Goal: Information Seeking & Learning: Learn about a topic

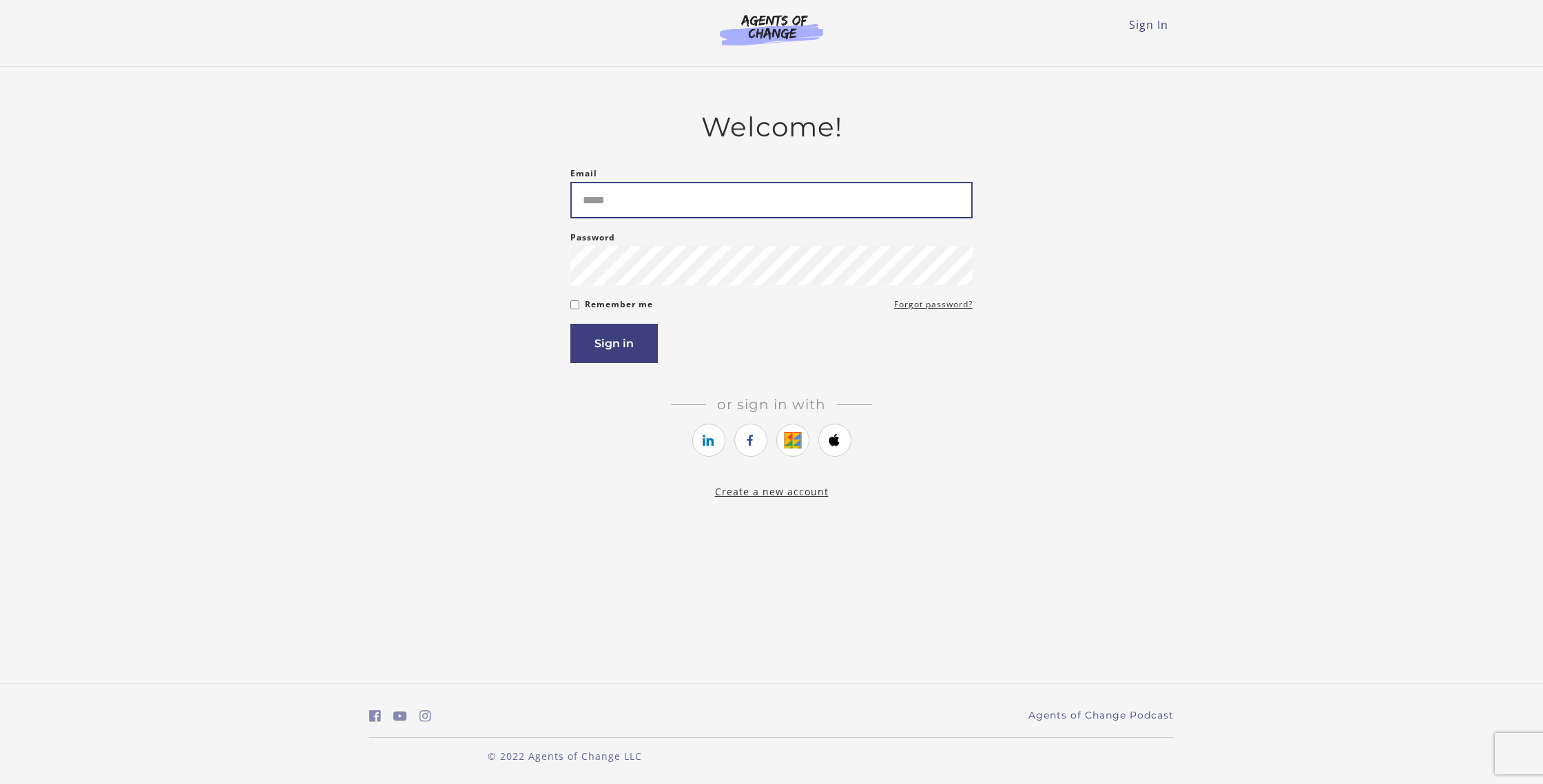
click at [662, 197] on input "Email" at bounding box center [771, 200] width 402 height 37
type input "**********"
click at [570, 324] on button "Sign in" at bounding box center [613, 343] width 88 height 40
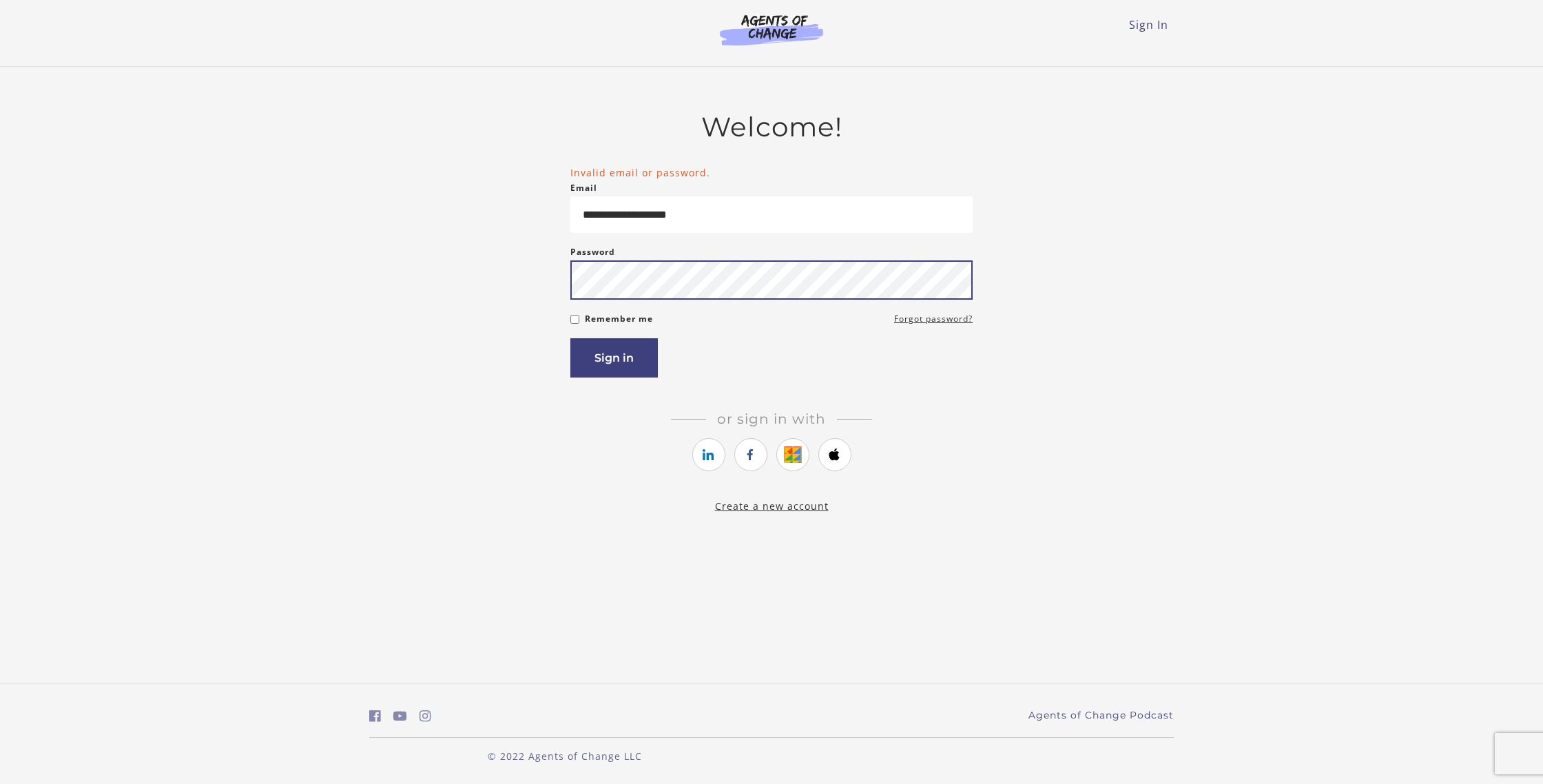
click at [570, 338] on button "Sign in" at bounding box center [613, 358] width 88 height 40
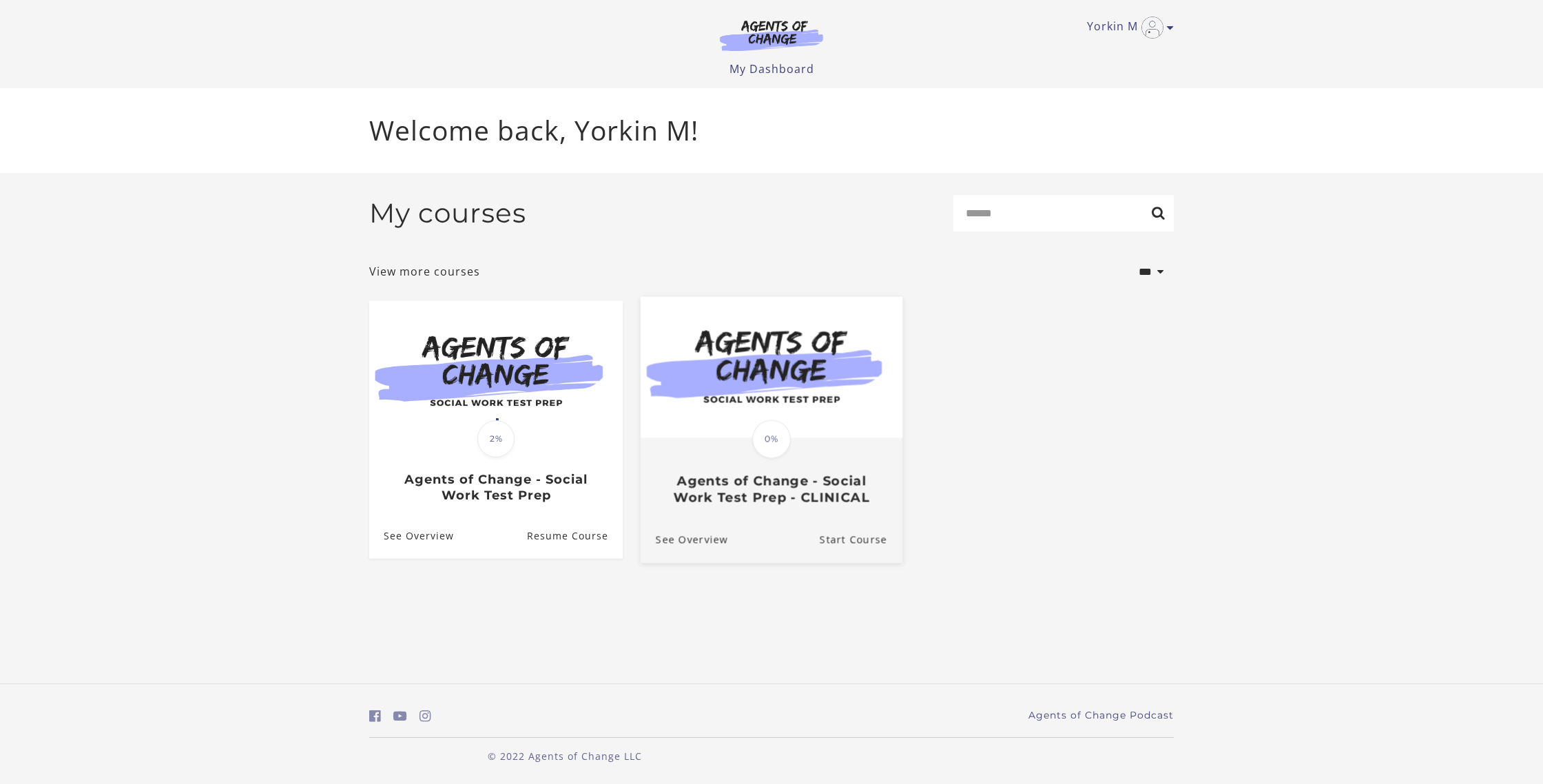
click at [777, 371] on img at bounding box center [771, 368] width 261 height 142
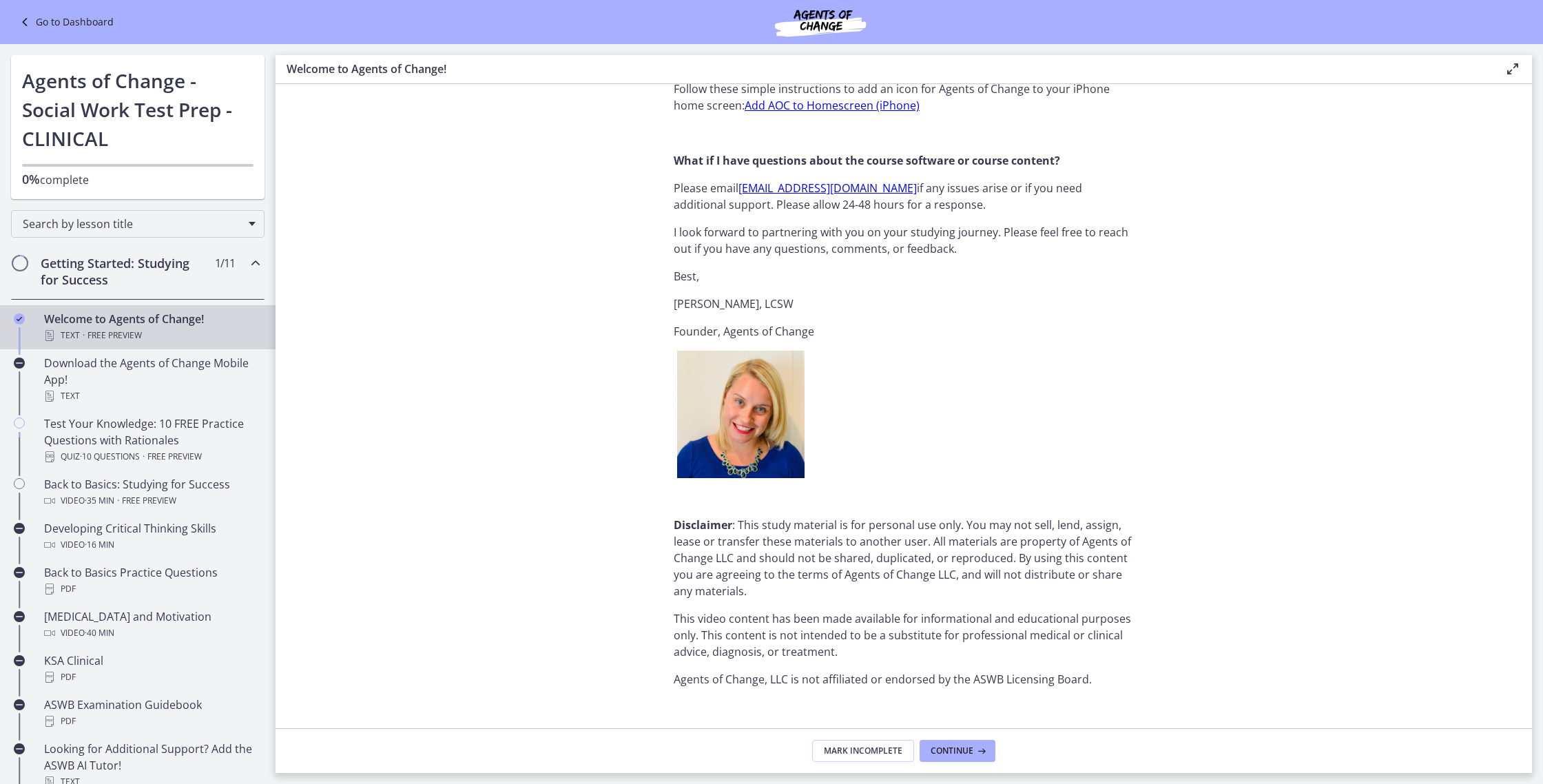
scroll to position [1502, 0]
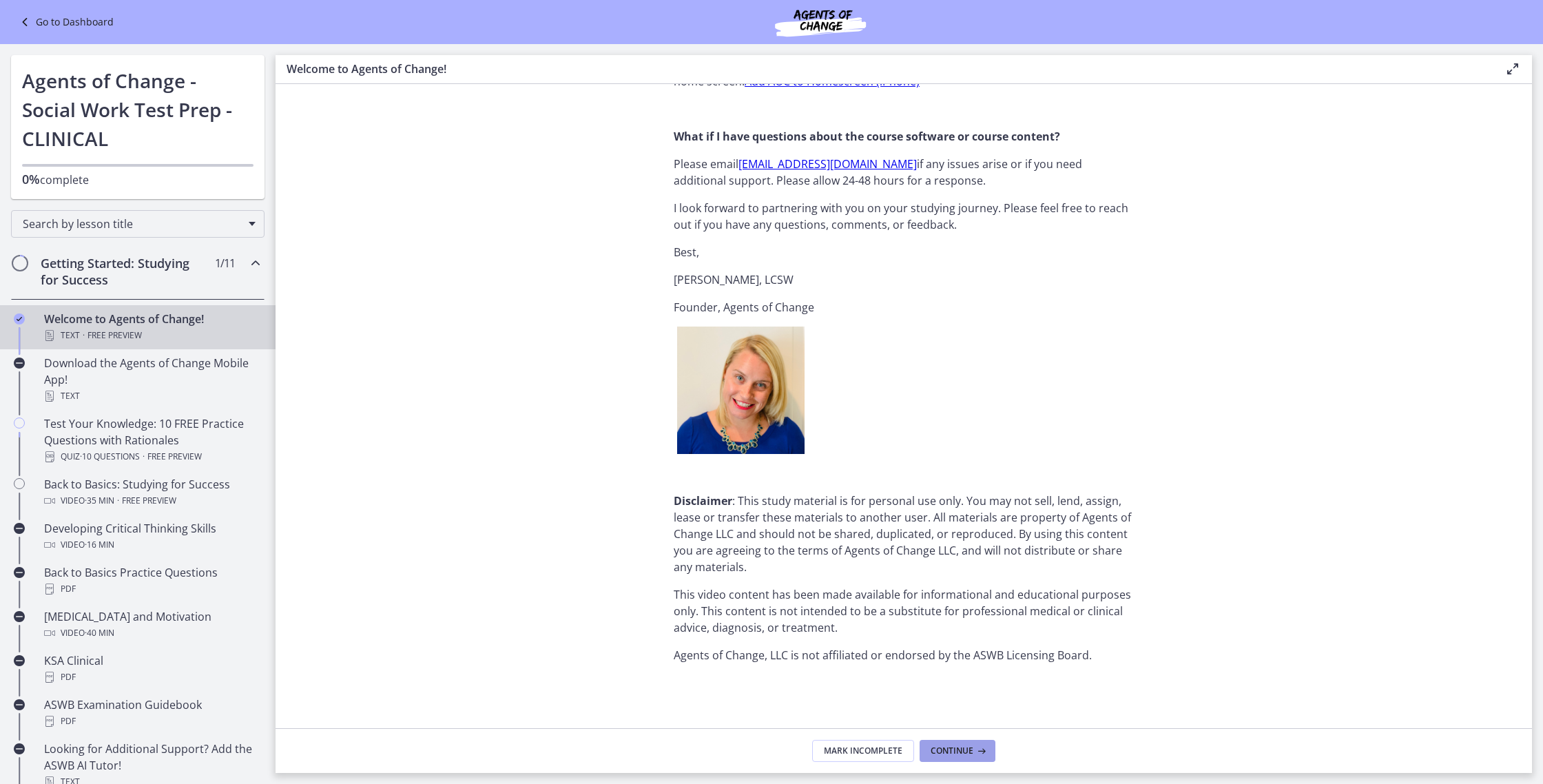
click at [943, 751] on span "Continue" at bounding box center [951, 751] width 42 height 11
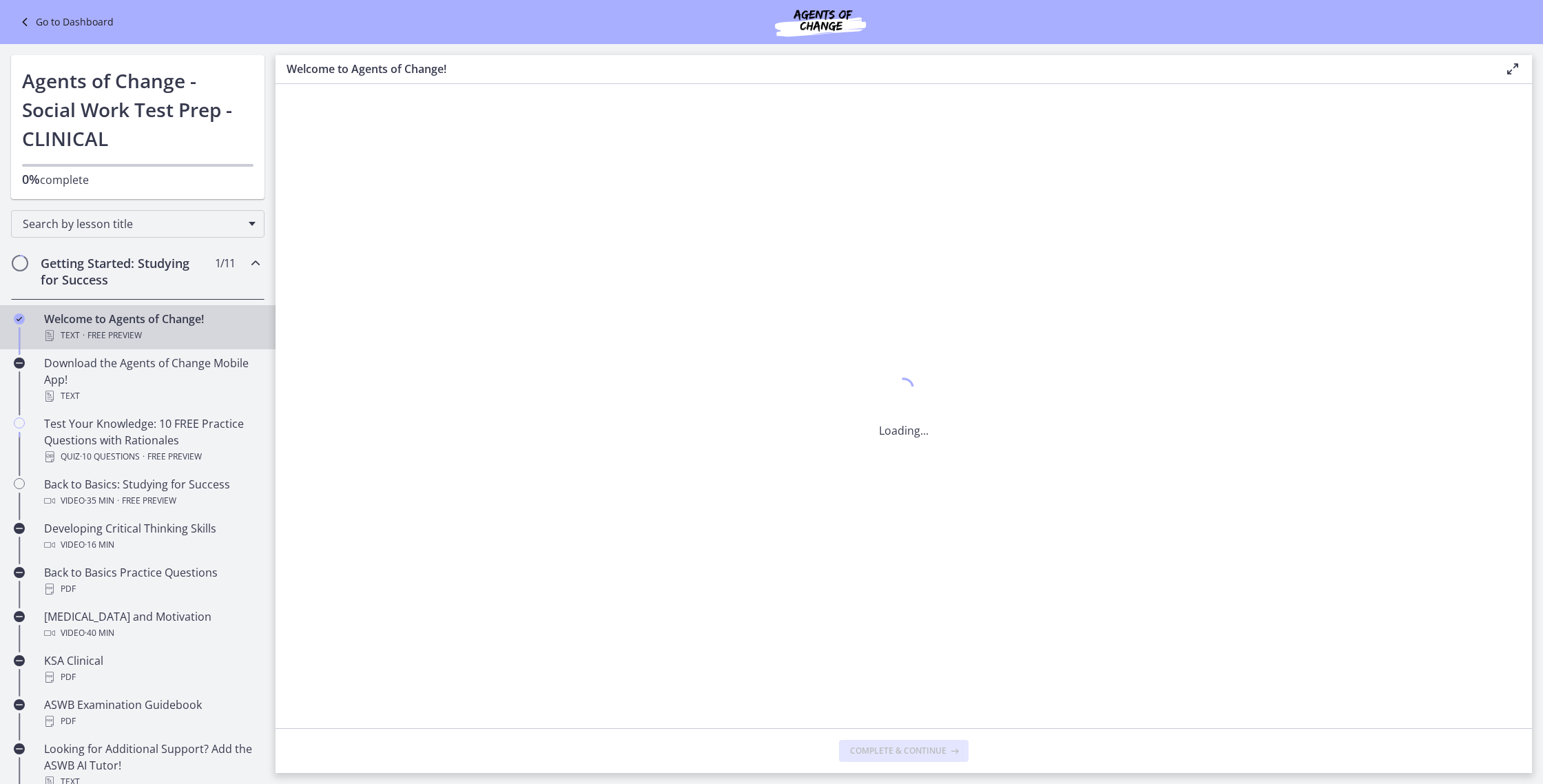
scroll to position [0, 0]
